Goal: Task Accomplishment & Management: Complete application form

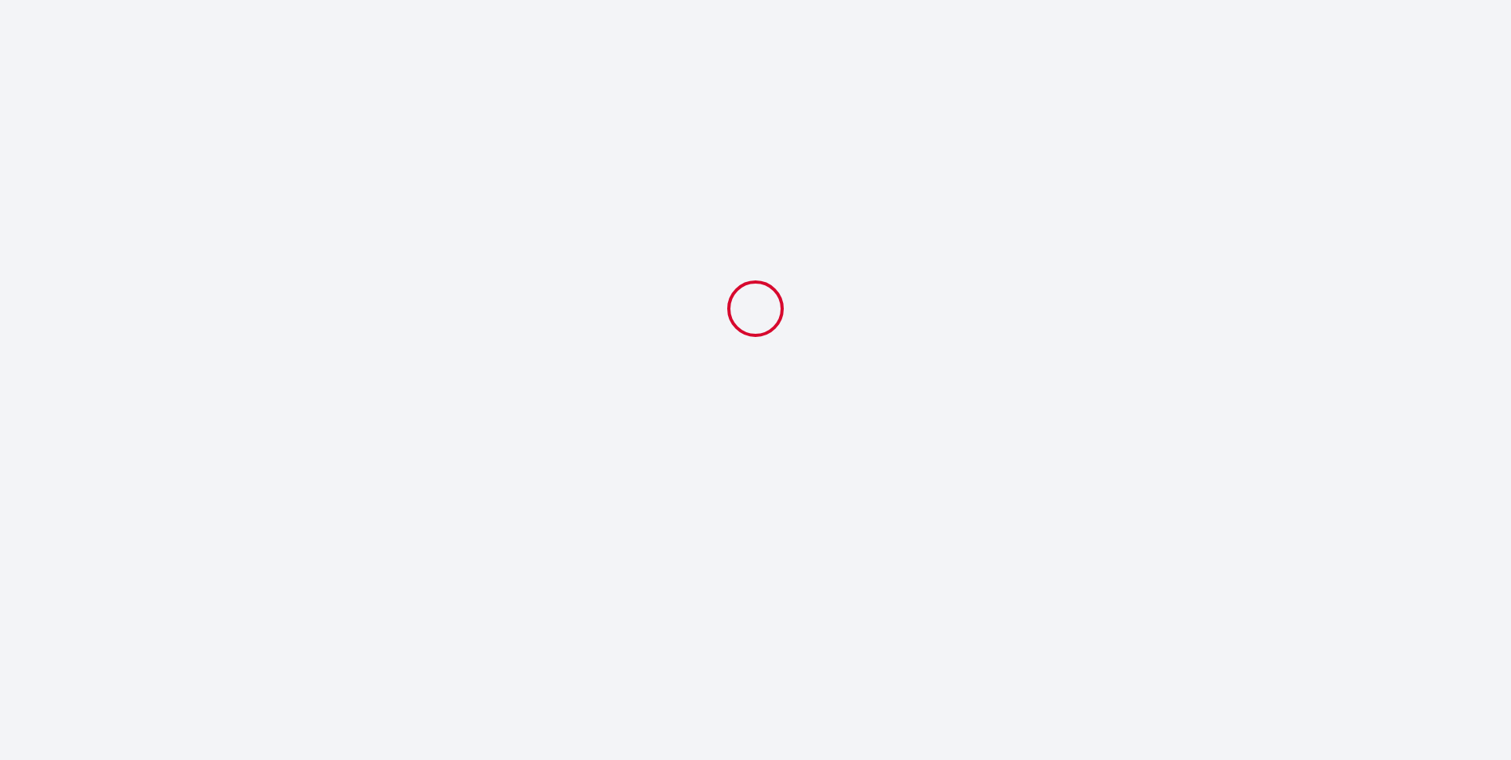
select select
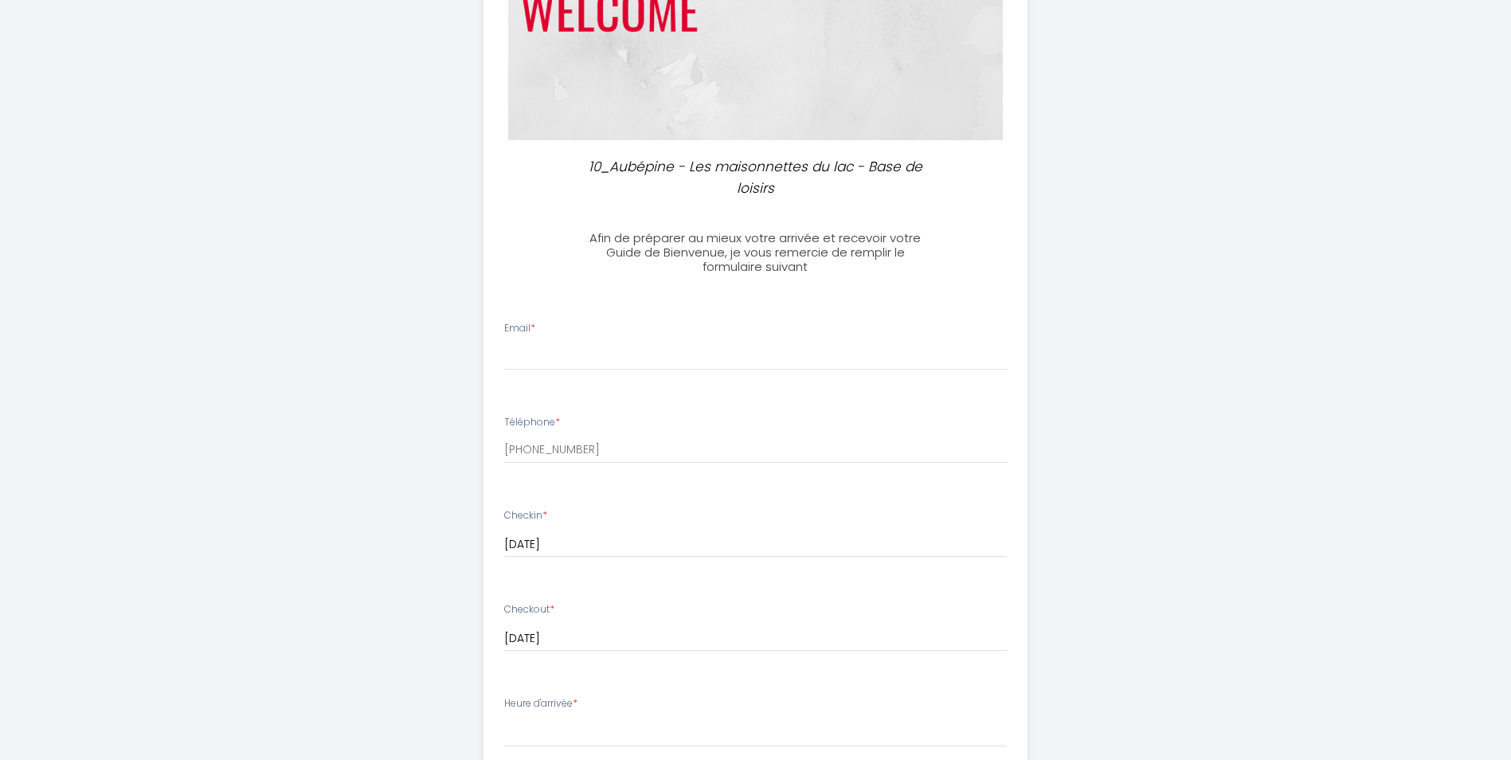
scroll to position [239, 0]
click at [581, 343] on input "Email *" at bounding box center [755, 355] width 503 height 29
type input "[PERSON_NAME][EMAIL_ADDRESS][PERSON_NAME][DOMAIN_NAME]"
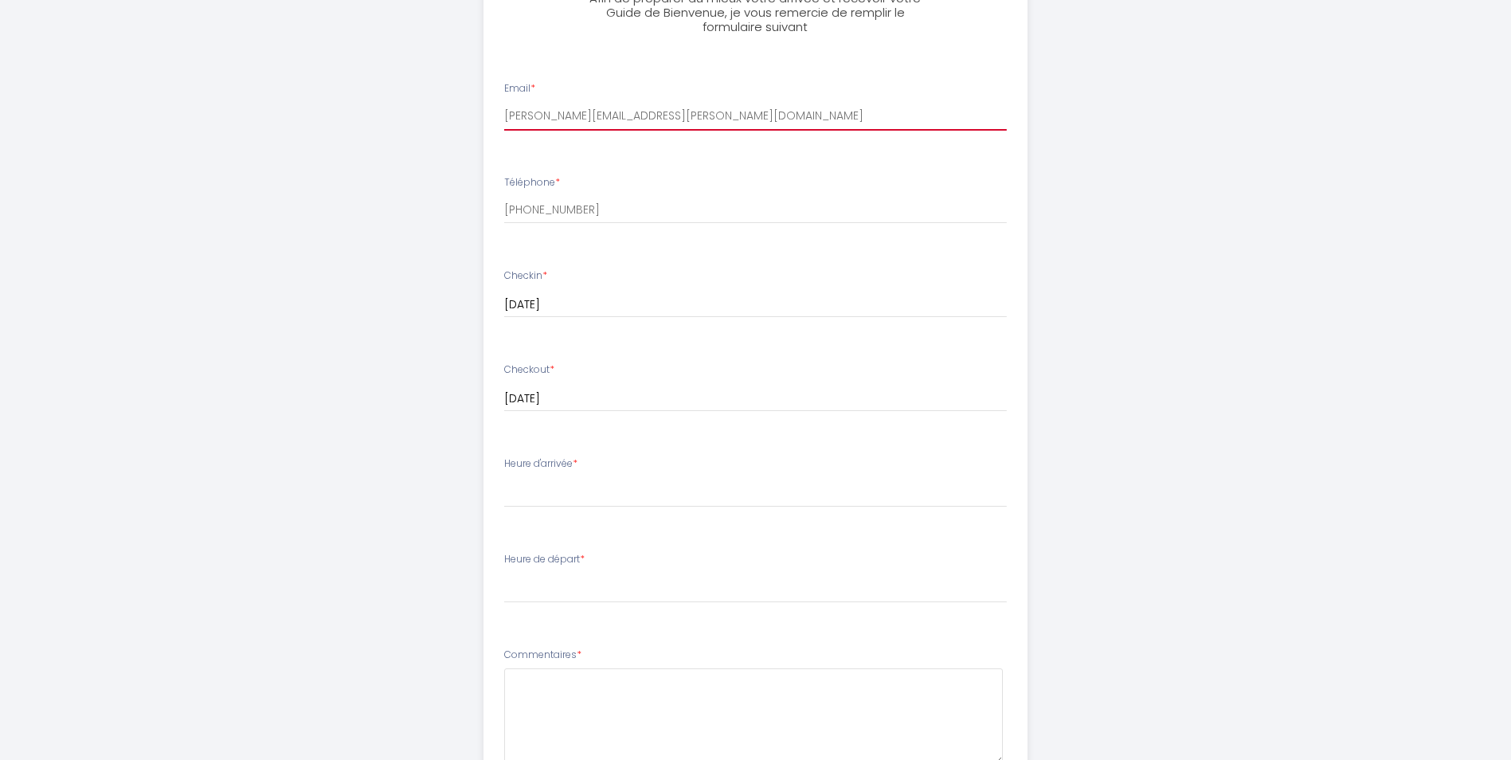
scroll to position [558, 0]
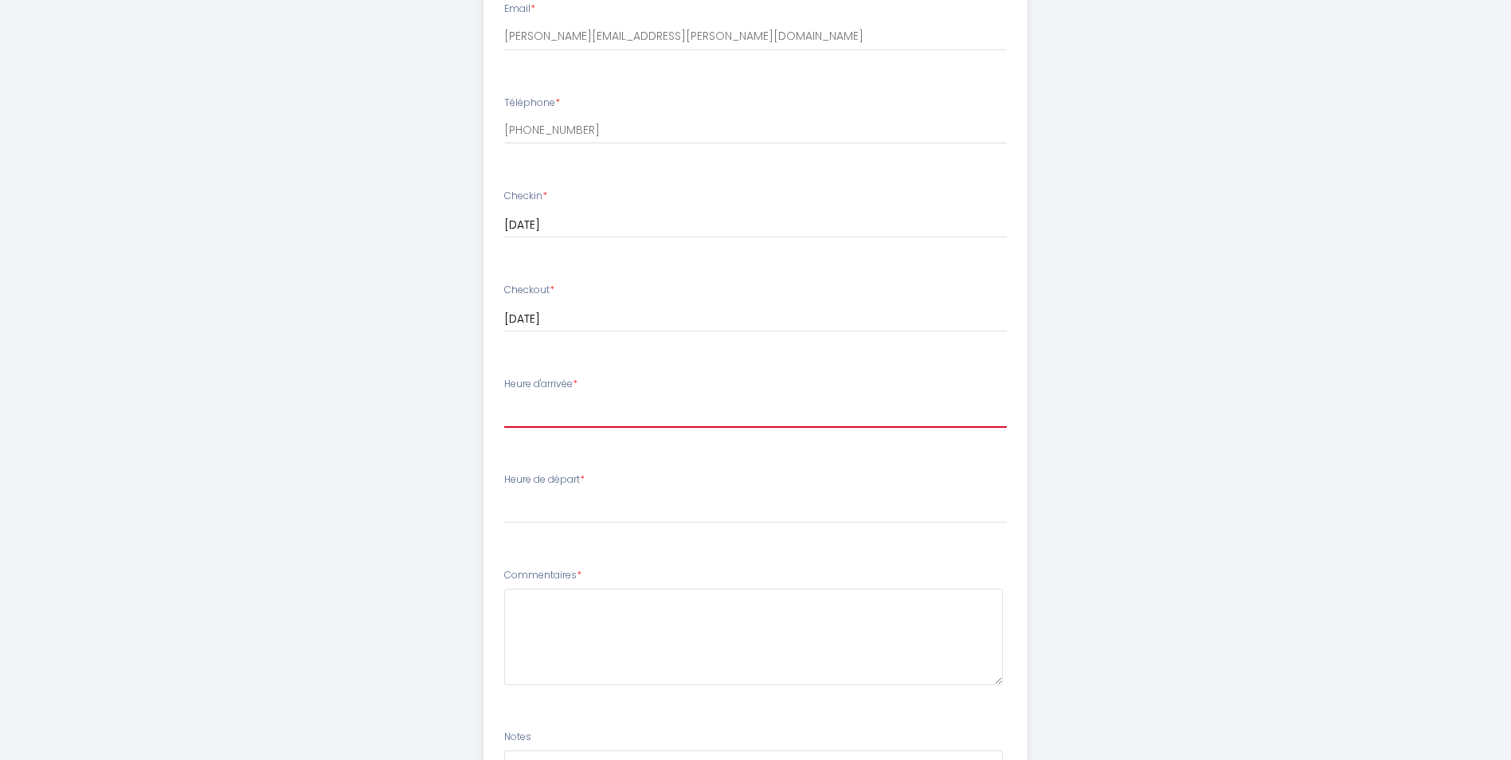
click at [590, 415] on select "14:00 14:30 15:00 15:30 16:00 16:30 17:00" at bounding box center [755, 413] width 503 height 30
select select "16:30"
click at [504, 398] on select "14:00 14:30 15:00 15:30 16:00 16:30 17:00" at bounding box center [755, 413] width 503 height 30
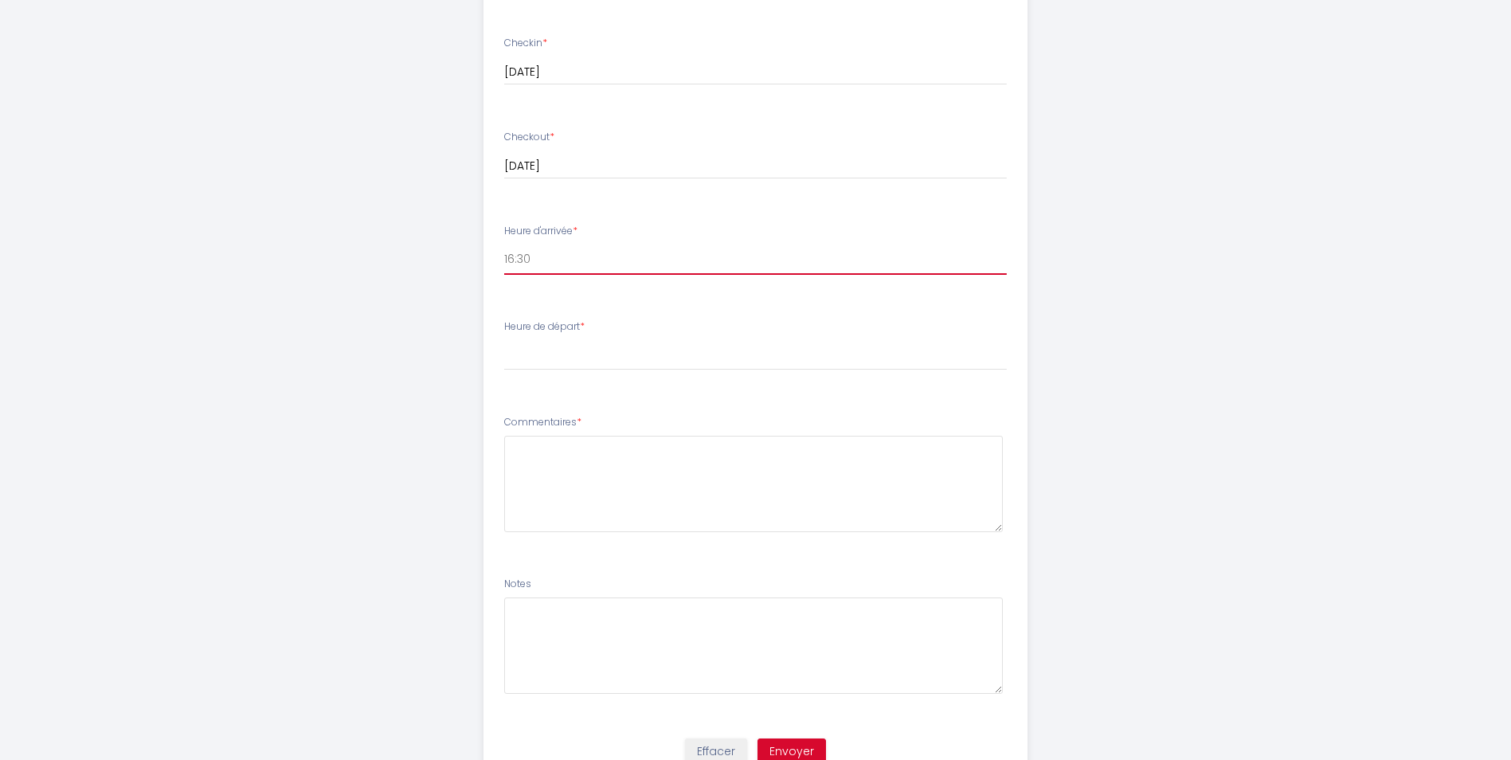
scroll to position [717, 0]
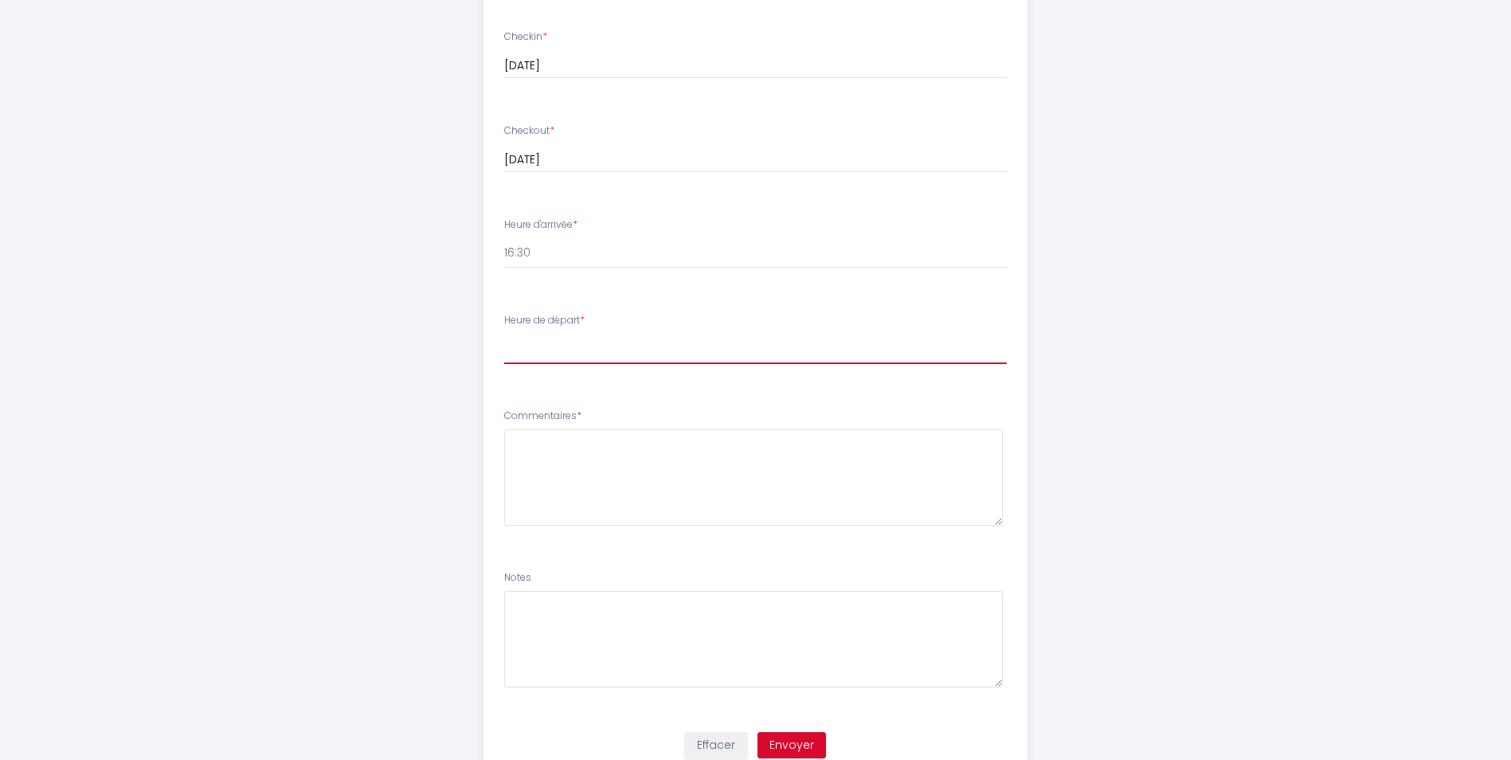
click at [575, 353] on select "00:00 00:30 01:00 01:30 02:00 02:30 03:00 03:30 04:00 04:30 05:00 05:30 06:00 0…" at bounding box center [755, 349] width 503 height 30
select select "10:00"
click at [504, 334] on select "00:00 00:30 01:00 01:30 02:00 02:30 03:00 03:30 04:00 04:30 05:00 05:30 06:00 0…" at bounding box center [755, 349] width 503 height 30
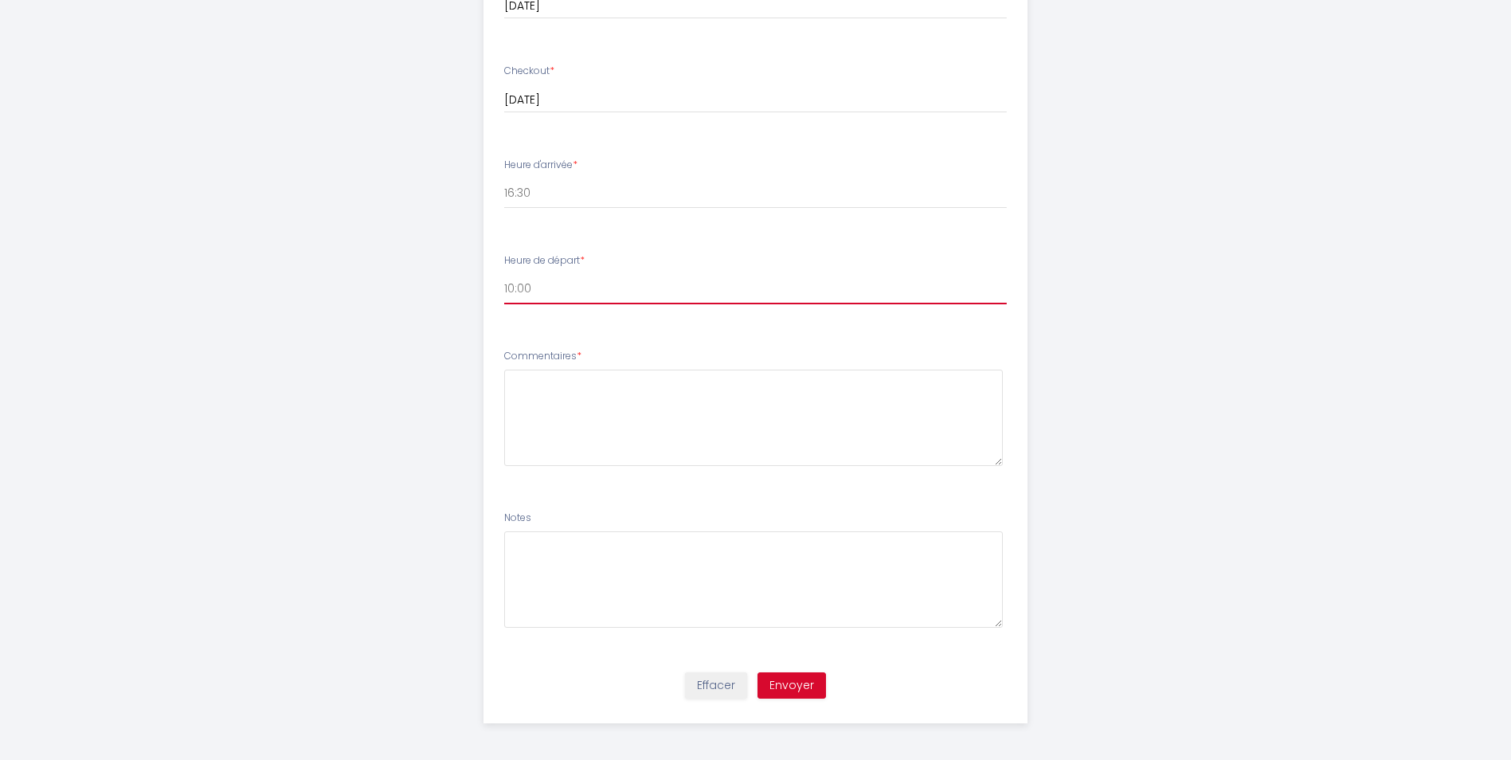
scroll to position [780, 0]
click at [780, 677] on button "Envoyer" at bounding box center [792, 682] width 69 height 27
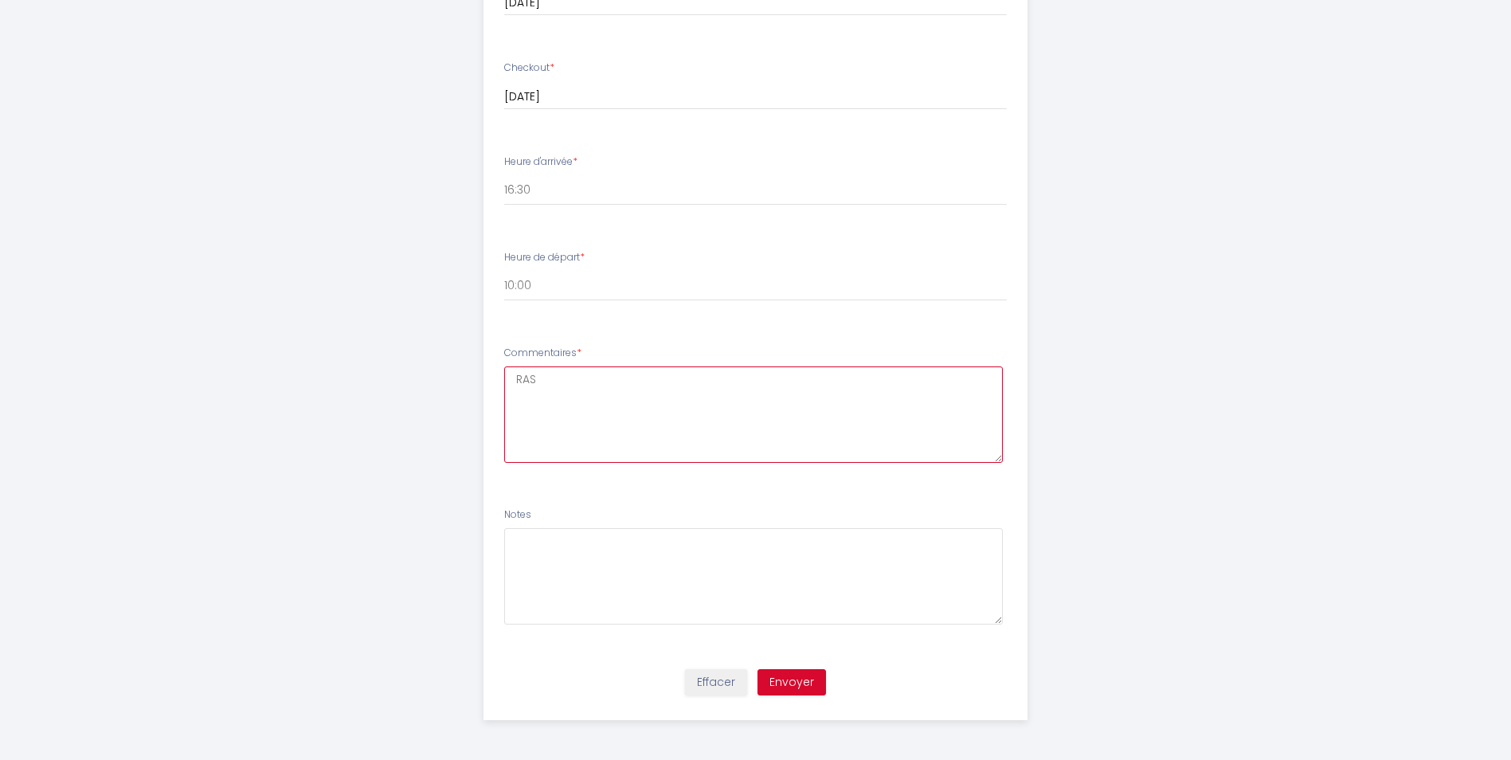
type textarea "RAS"
click at [778, 679] on button "Envoyer" at bounding box center [792, 682] width 69 height 27
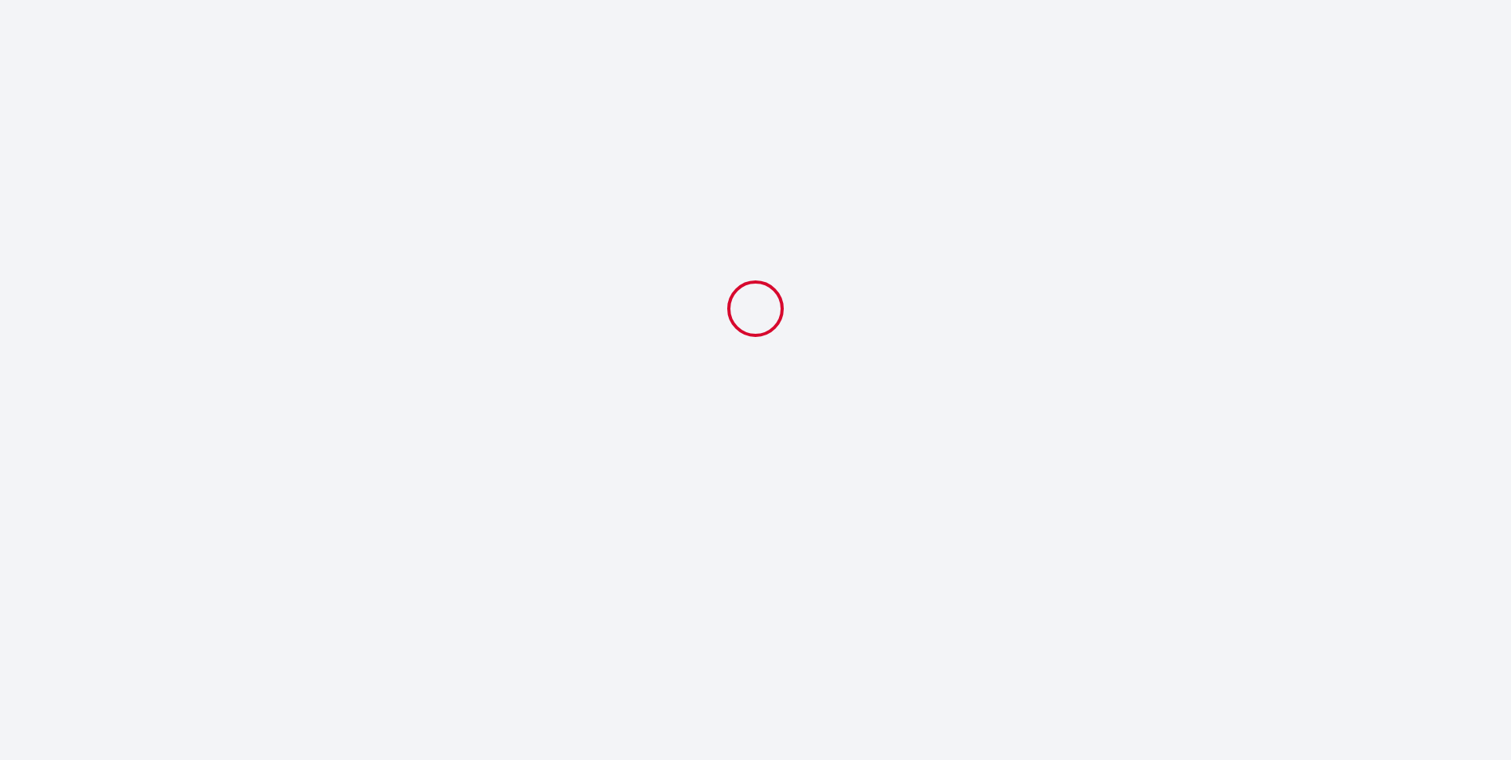
scroll to position [0, 0]
select select "16:30"
select select "10:00"
